Goal: Check status: Check status

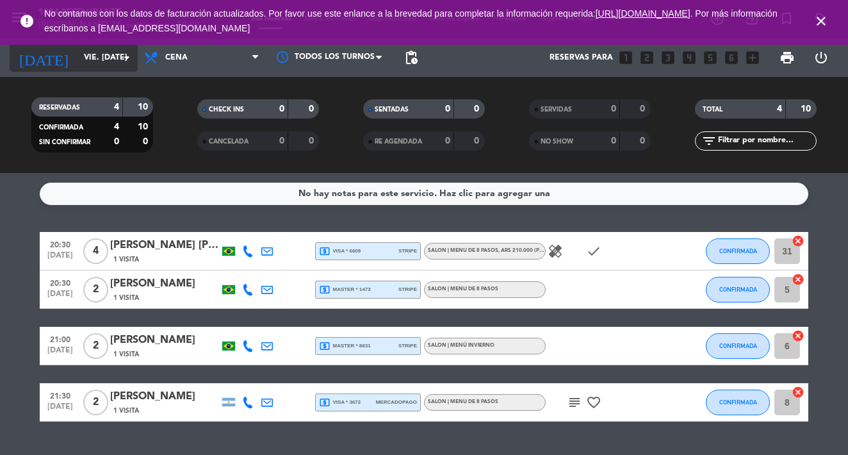
click at [128, 58] on icon "arrow_drop_down" at bounding box center [126, 57] width 15 height 15
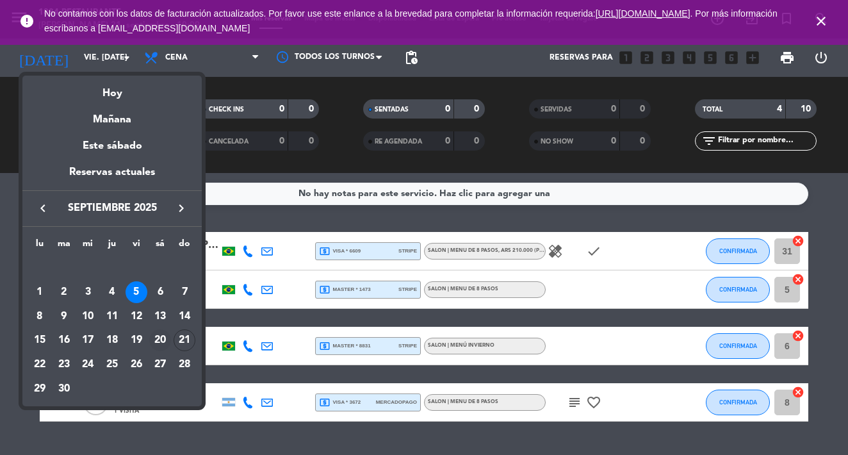
click at [158, 342] on div "20" at bounding box center [160, 340] width 22 height 22
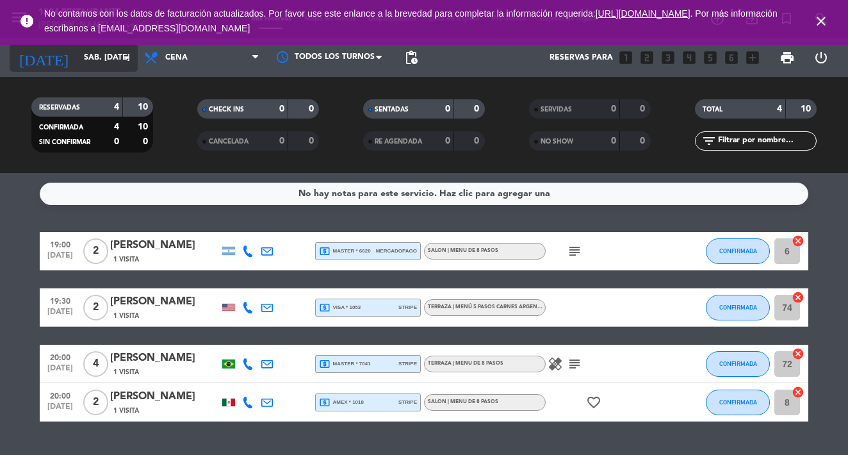
click at [130, 58] on icon "arrow_drop_down" at bounding box center [126, 57] width 15 height 15
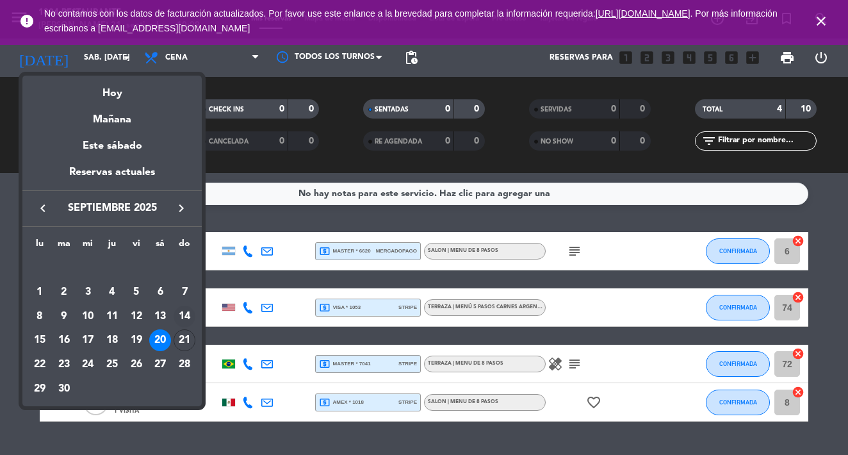
click at [181, 328] on td "14" at bounding box center [184, 316] width 24 height 24
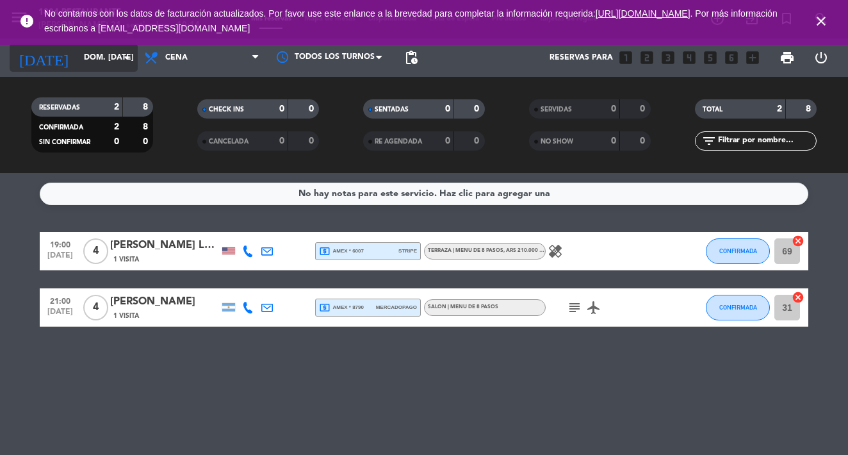
click at [131, 59] on icon "arrow_drop_down" at bounding box center [126, 57] width 15 height 15
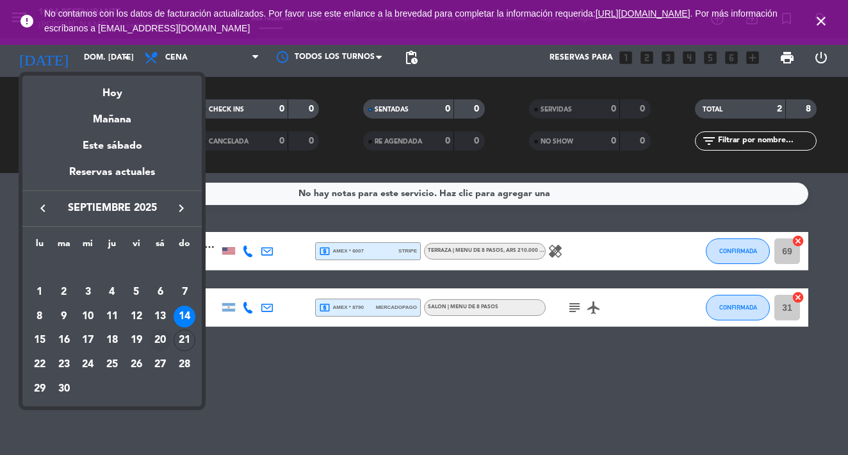
click at [161, 341] on div "20" at bounding box center [160, 340] width 22 height 22
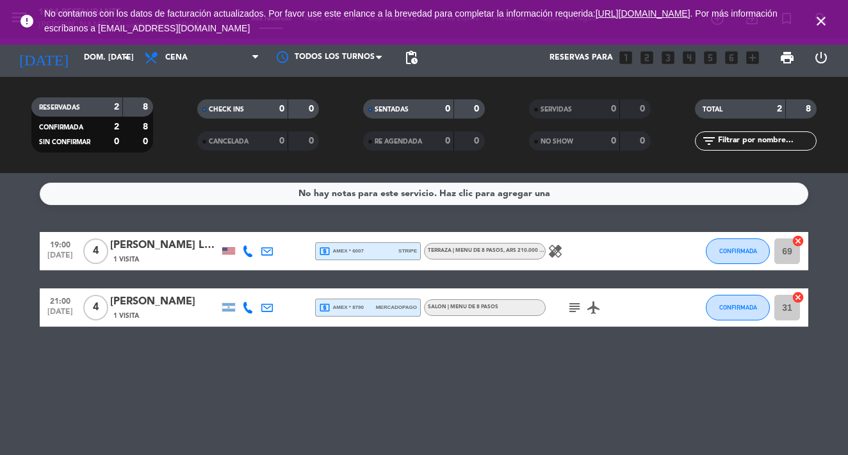
type input "sáb. [DATE]"
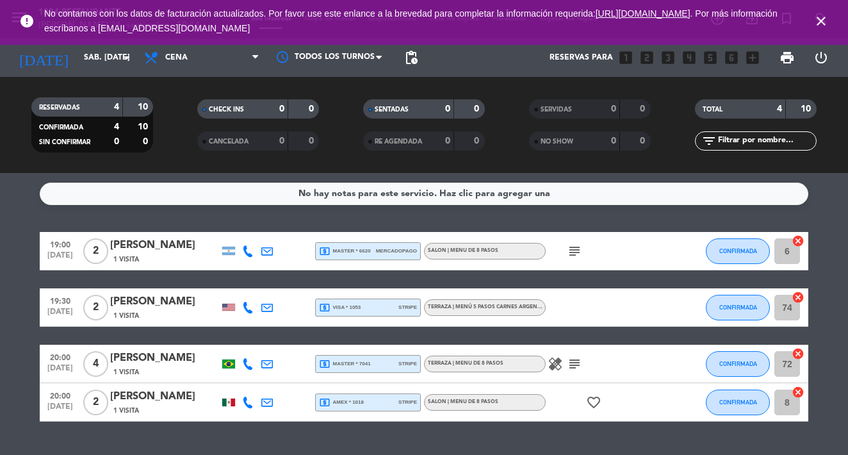
click at [555, 366] on icon "healing" at bounding box center [554, 363] width 15 height 15
click at [373, 368] on div "local_atm master * 7041 stripe" at bounding box center [368, 363] width 98 height 17
click at [321, 252] on icon "local_atm" at bounding box center [325, 251] width 12 height 12
click at [324, 305] on icon "local_atm" at bounding box center [325, 308] width 12 height 12
click at [323, 363] on icon "local_atm" at bounding box center [325, 364] width 12 height 12
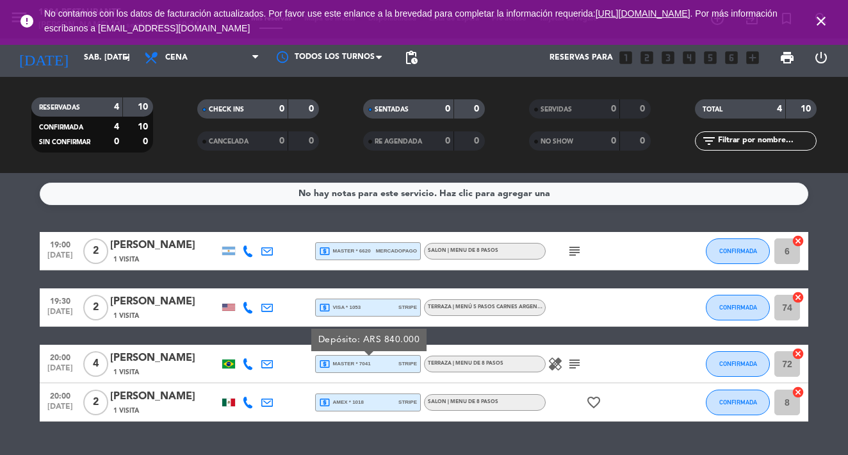
click at [322, 402] on icon "local_atm" at bounding box center [325, 402] width 12 height 12
